Goal: Task Accomplishment & Management: Use online tool/utility

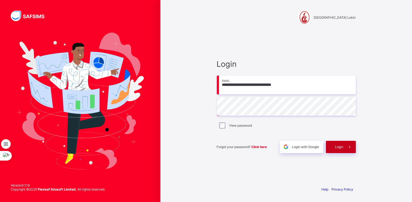
click at [334, 143] on div "Login" at bounding box center [341, 147] width 30 height 12
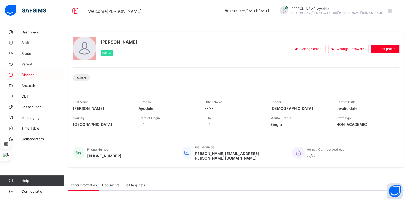
click at [33, 75] on span "Classes" at bounding box center [42, 75] width 43 height 4
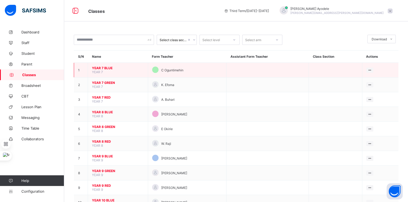
click at [108, 68] on span "YEAR 7 BLUE" at bounding box center [118, 68] width 52 height 4
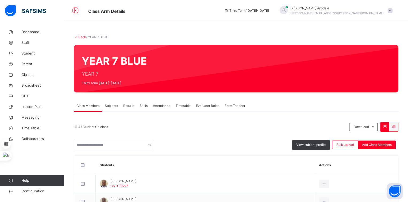
click at [157, 105] on span "Attendance" at bounding box center [161, 106] width 17 height 5
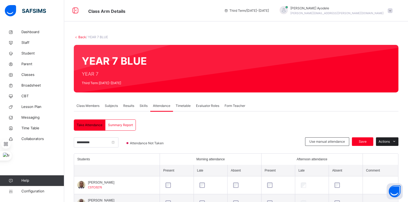
click at [390, 140] on span "Actions" at bounding box center [384, 141] width 11 height 5
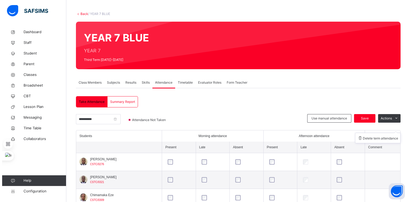
scroll to position [23, 0]
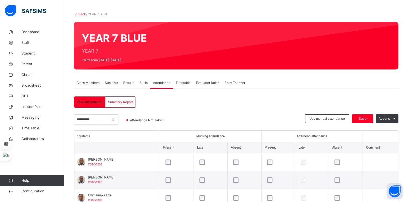
click at [111, 104] on div "Summary Report" at bounding box center [120, 102] width 30 height 11
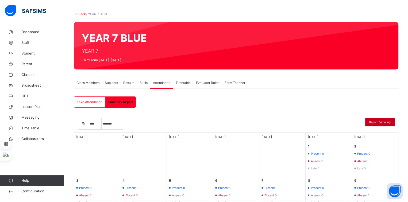
click at [379, 124] on span "Report Summary" at bounding box center [381, 122] width 22 height 4
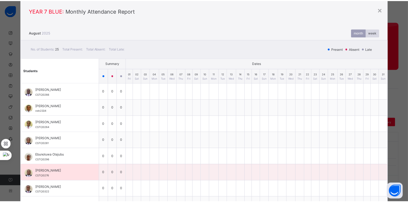
scroll to position [0, 0]
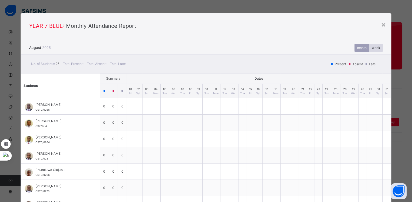
click at [375, 47] on div "week" at bounding box center [377, 48] width 14 height 8
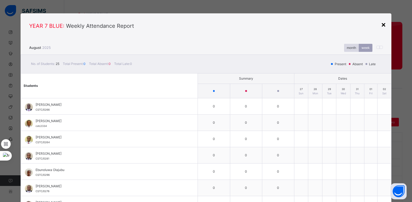
click at [383, 26] on div "×" at bounding box center [383, 24] width 5 height 11
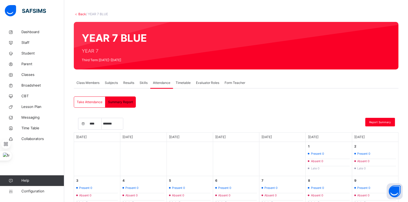
click at [143, 82] on span "Skills" at bounding box center [144, 83] width 8 height 5
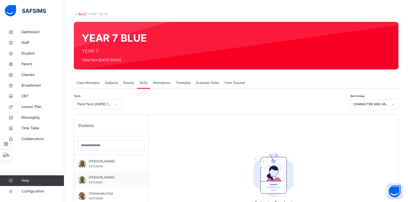
click at [156, 85] on span "Attendance" at bounding box center [161, 83] width 17 height 5
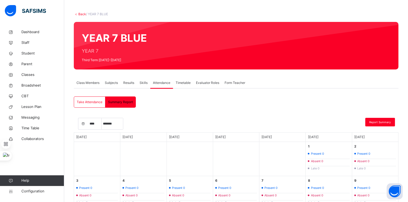
click at [61, 20] on div at bounding box center [32, 10] width 64 height 21
click at [80, 13] on link "Back" at bounding box center [82, 14] width 8 height 4
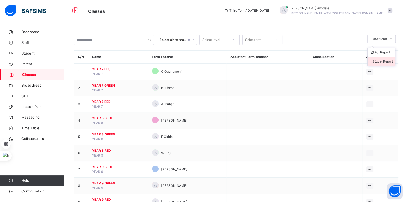
click at [379, 65] on li "Excel Report" at bounding box center [382, 61] width 28 height 9
click at [38, 53] on span "Student" at bounding box center [42, 53] width 43 height 5
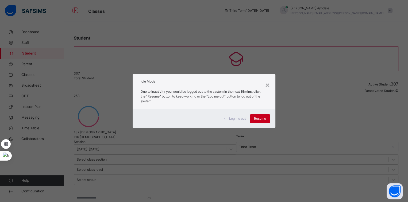
click at [262, 119] on span "Resume" at bounding box center [260, 118] width 12 height 5
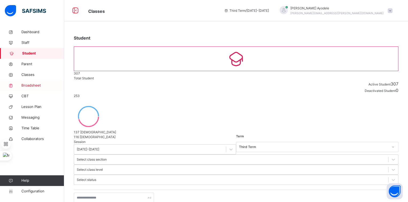
click at [38, 86] on span "Broadsheet" at bounding box center [42, 85] width 43 height 5
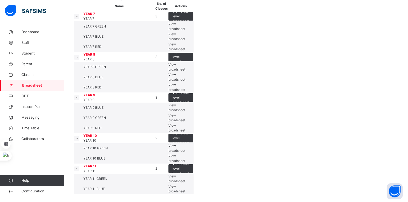
scroll to position [147, 0]
click at [190, 90] on span "View class level broadsheet" at bounding box center [181, 97] width 17 height 14
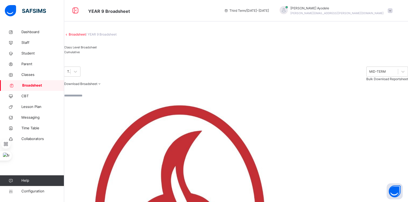
click at [97, 55] on div "Cumulative" at bounding box center [80, 52] width 33 height 5
click at [102, 108] on li "Excel sheet" at bounding box center [90, 102] width 21 height 9
click at [33, 76] on span "Classes" at bounding box center [42, 74] width 43 height 5
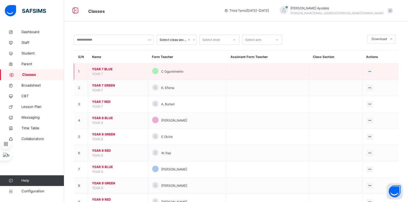
click at [101, 67] on span "YEAR 7 BLUE" at bounding box center [118, 69] width 52 height 5
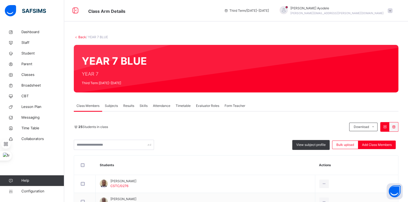
click at [160, 105] on span "Attendance" at bounding box center [161, 106] width 17 height 5
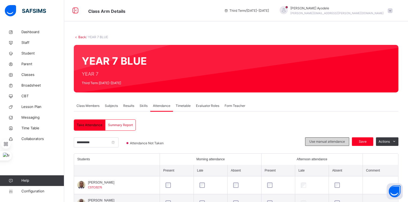
click at [320, 141] on span "Use manual attendance" at bounding box center [328, 141] width 36 height 5
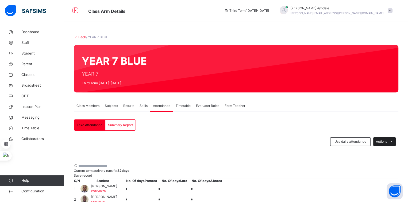
click at [384, 141] on span "Actions" at bounding box center [381, 141] width 11 height 5
